Goal: Navigation & Orientation: Find specific page/section

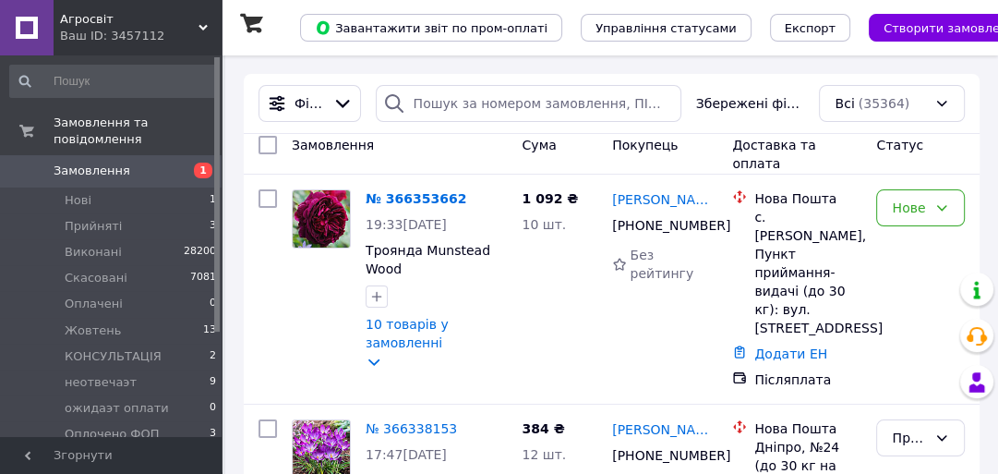
click at [125, 18] on span "Агросвіт" at bounding box center [129, 19] width 139 height 17
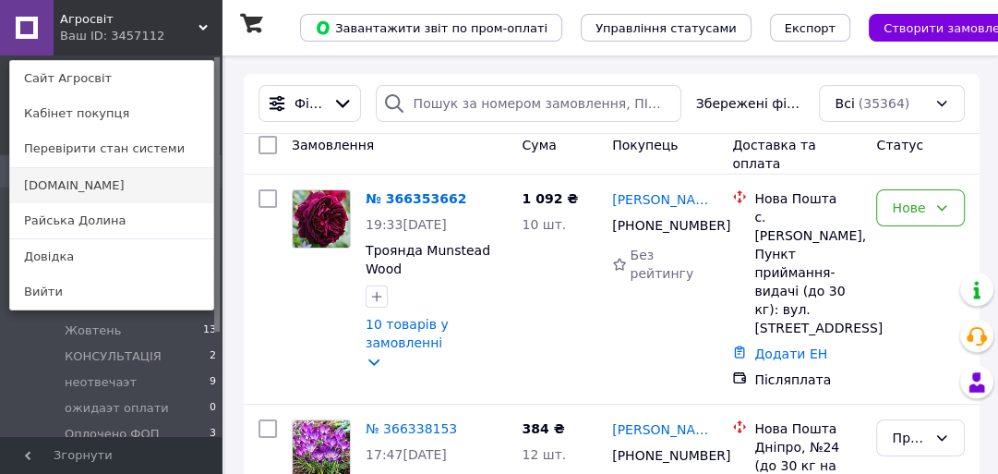
click at [94, 195] on link "[DOMAIN_NAME]" at bounding box center [111, 185] width 203 height 35
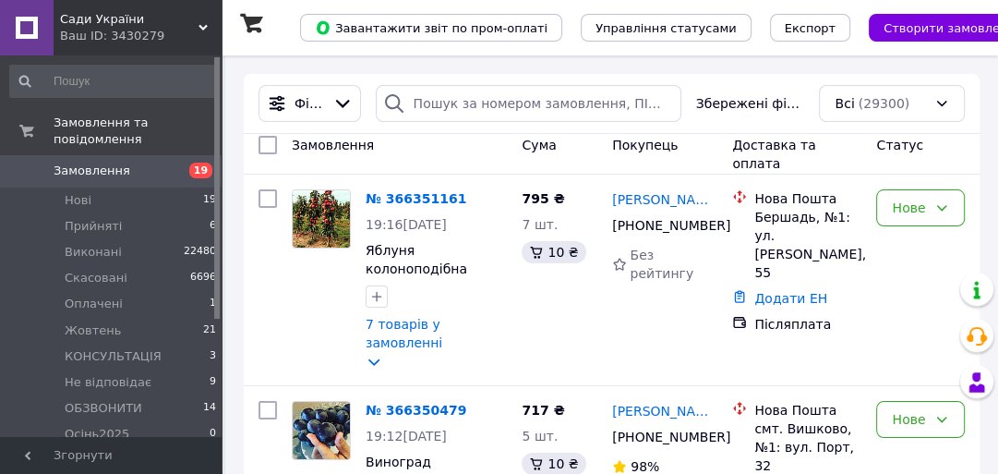
click at [138, 24] on span "Сади України" at bounding box center [129, 19] width 139 height 17
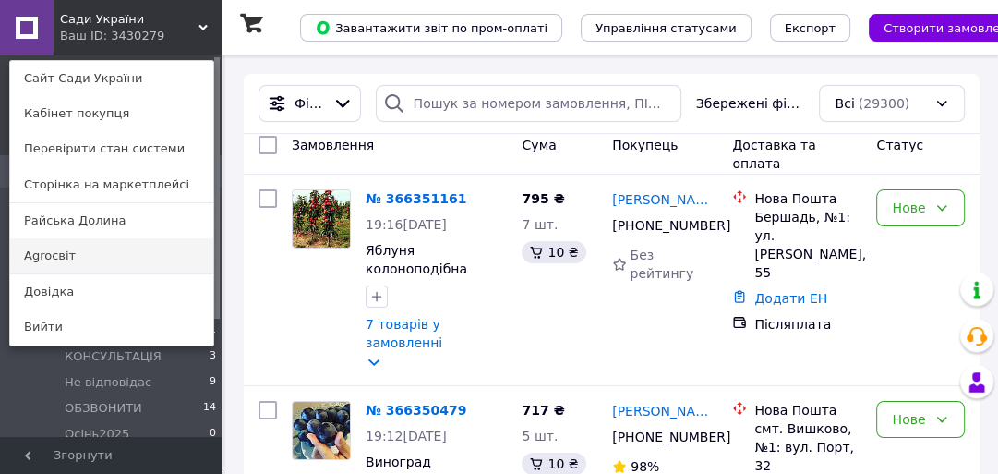
click at [107, 250] on link "Agroсвіт" at bounding box center [111, 255] width 203 height 35
